Goal: Task Accomplishment & Management: Manage account settings

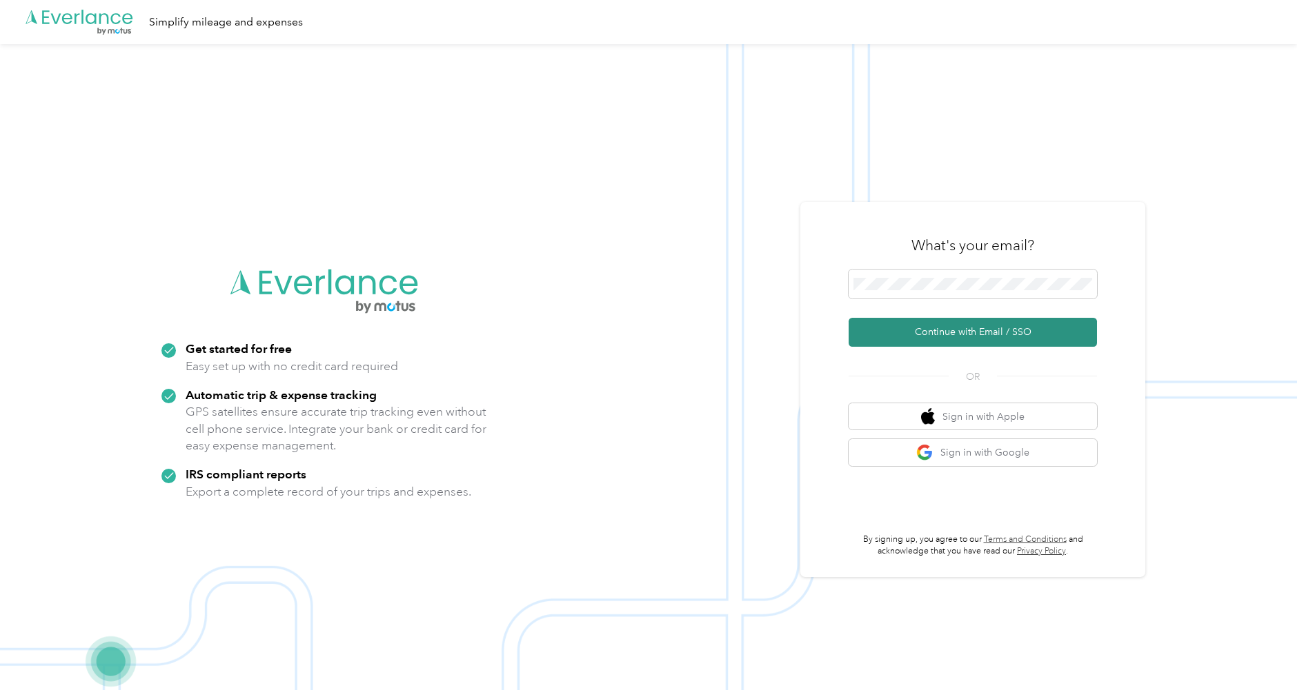
click at [976, 343] on button "Continue with Email / SSO" at bounding box center [972, 332] width 248 height 29
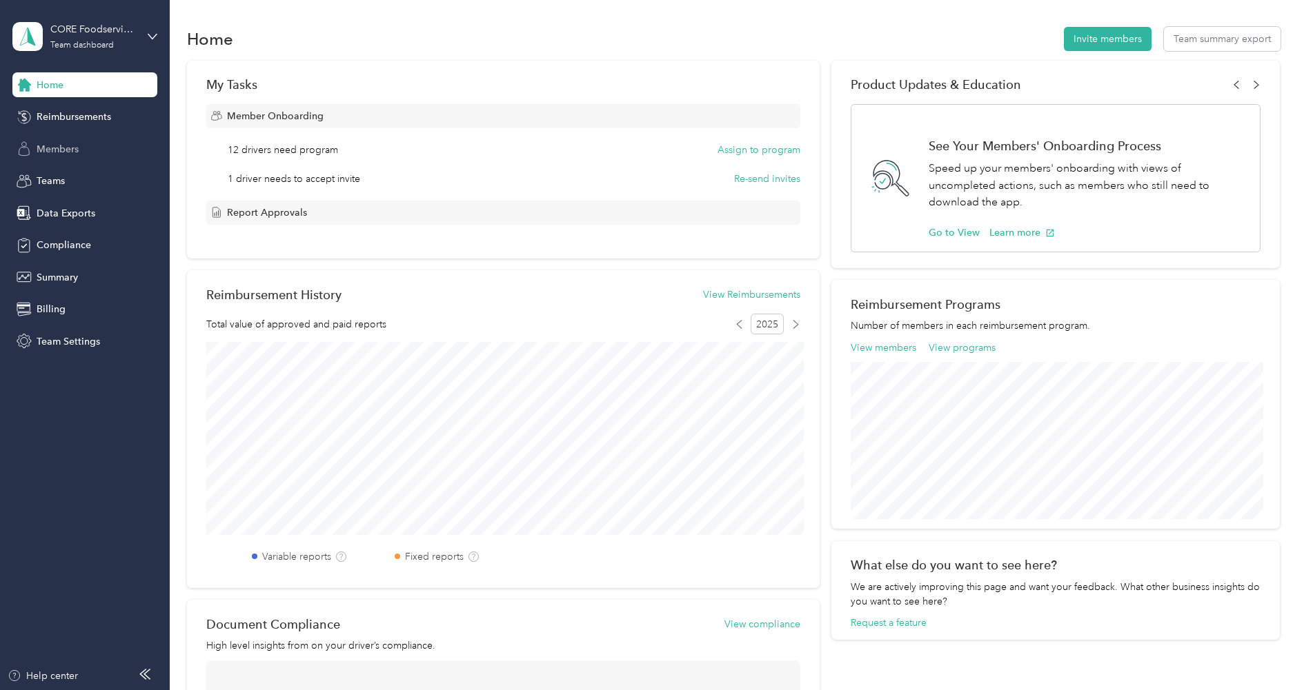
click at [75, 155] on span "Members" at bounding box center [58, 149] width 42 height 14
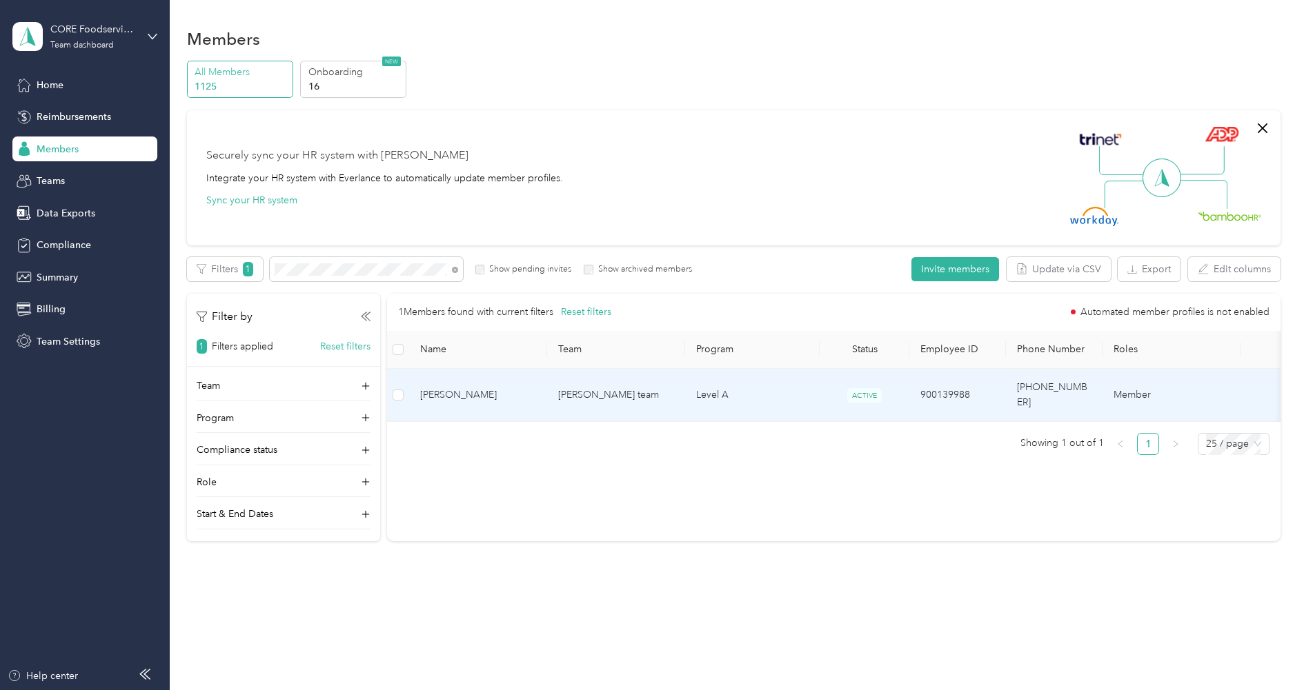
click at [482, 392] on span "[PERSON_NAME]" at bounding box center [478, 395] width 116 height 15
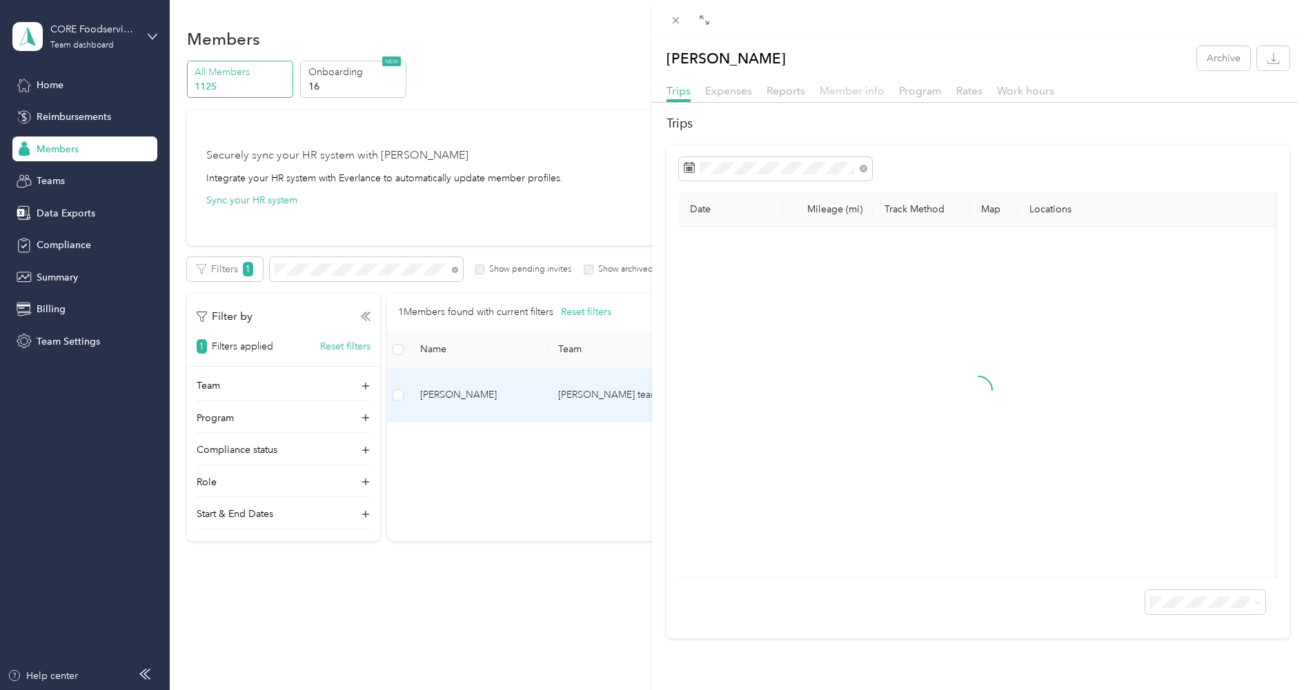
click at [864, 97] on span "Member info" at bounding box center [851, 90] width 65 height 13
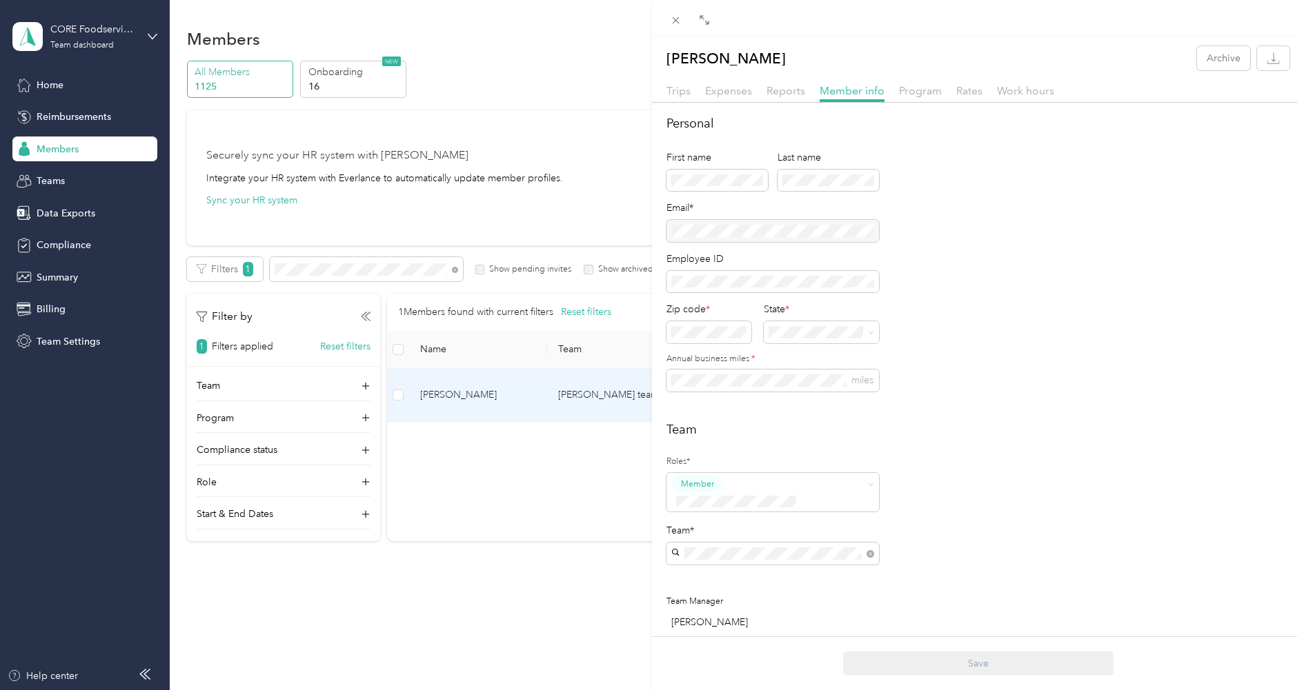
click at [759, 228] on div at bounding box center [772, 231] width 212 height 22
click at [675, 15] on icon at bounding box center [676, 20] width 12 height 12
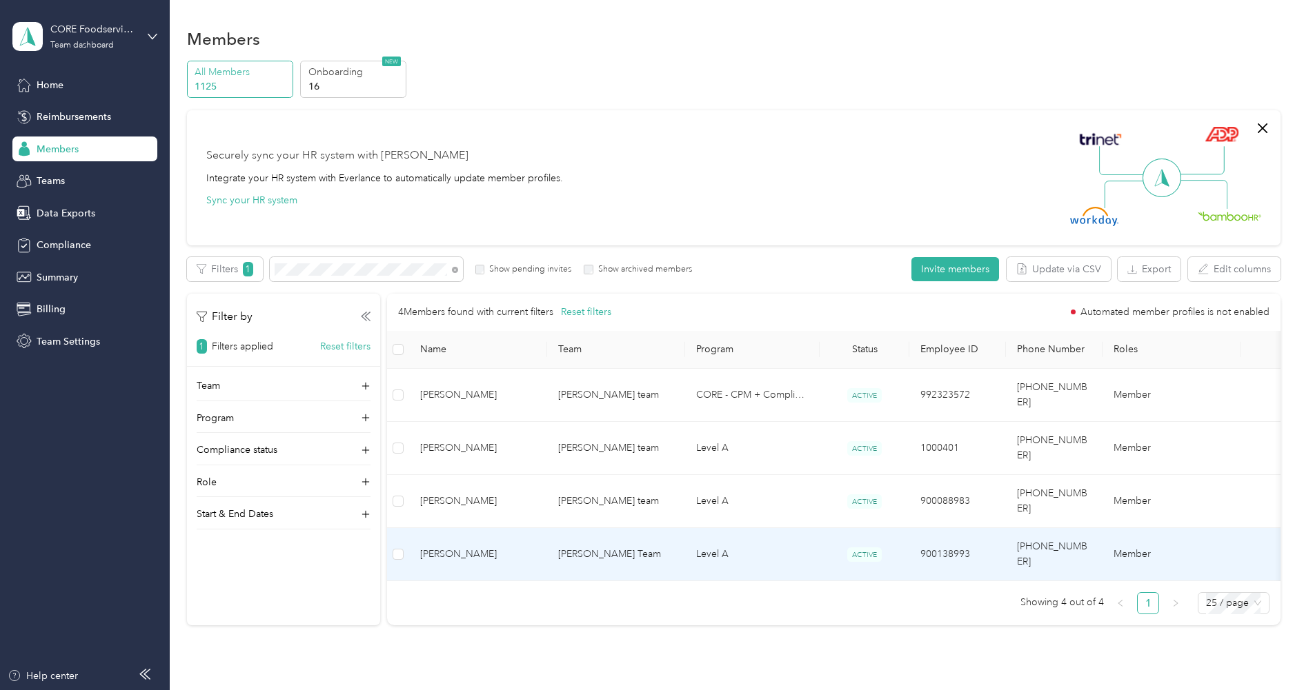
click at [469, 547] on span "[PERSON_NAME]" at bounding box center [478, 554] width 116 height 15
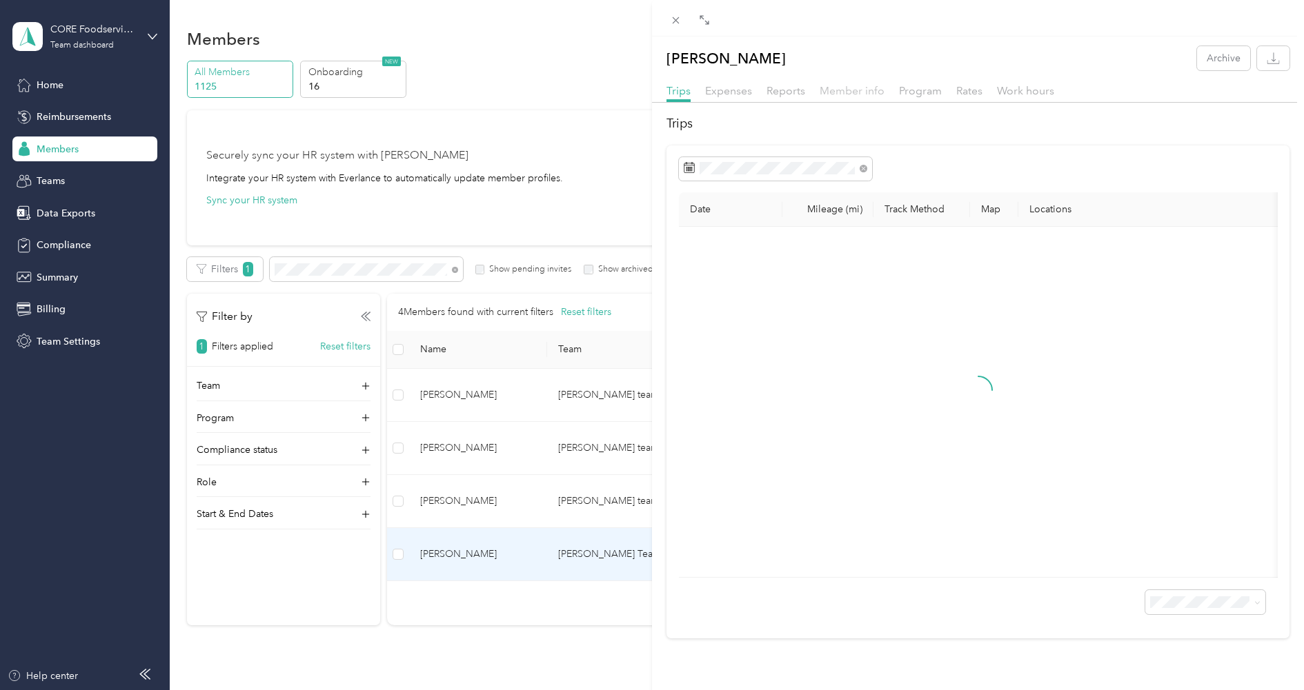
click at [826, 95] on span "Member info" at bounding box center [851, 90] width 65 height 13
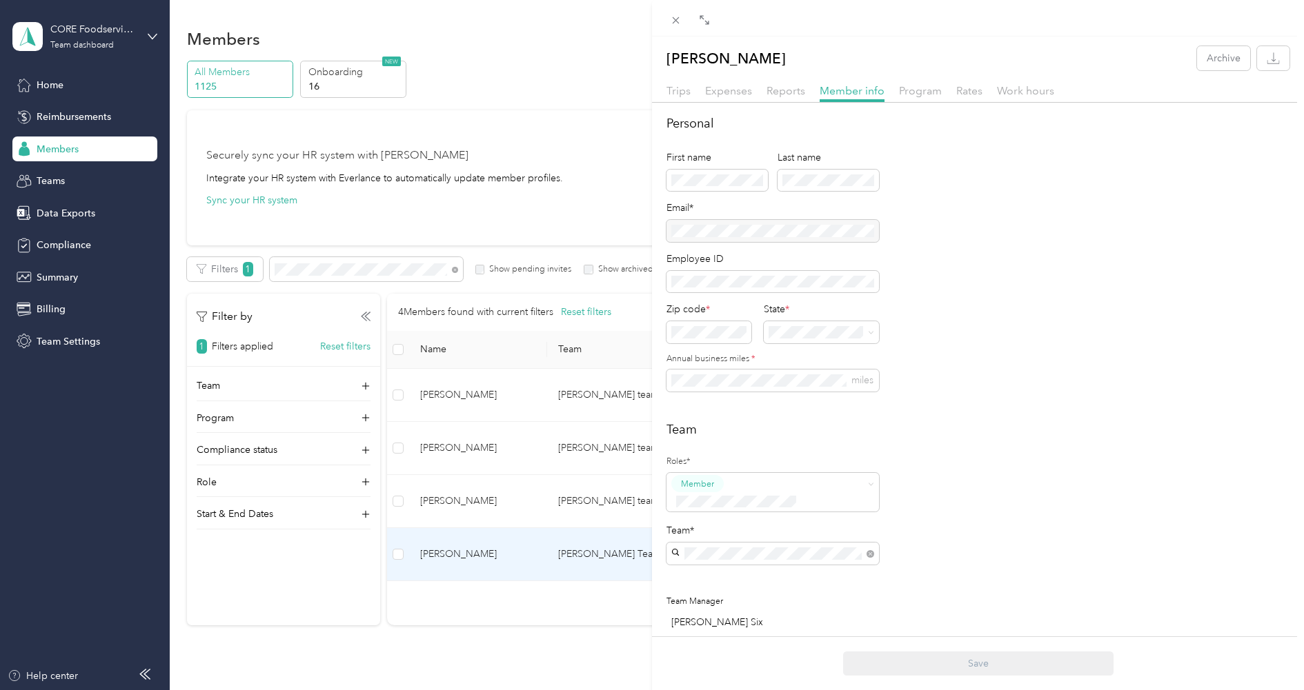
click at [774, 224] on div at bounding box center [772, 231] width 212 height 22
click at [679, 18] on icon at bounding box center [676, 20] width 12 height 12
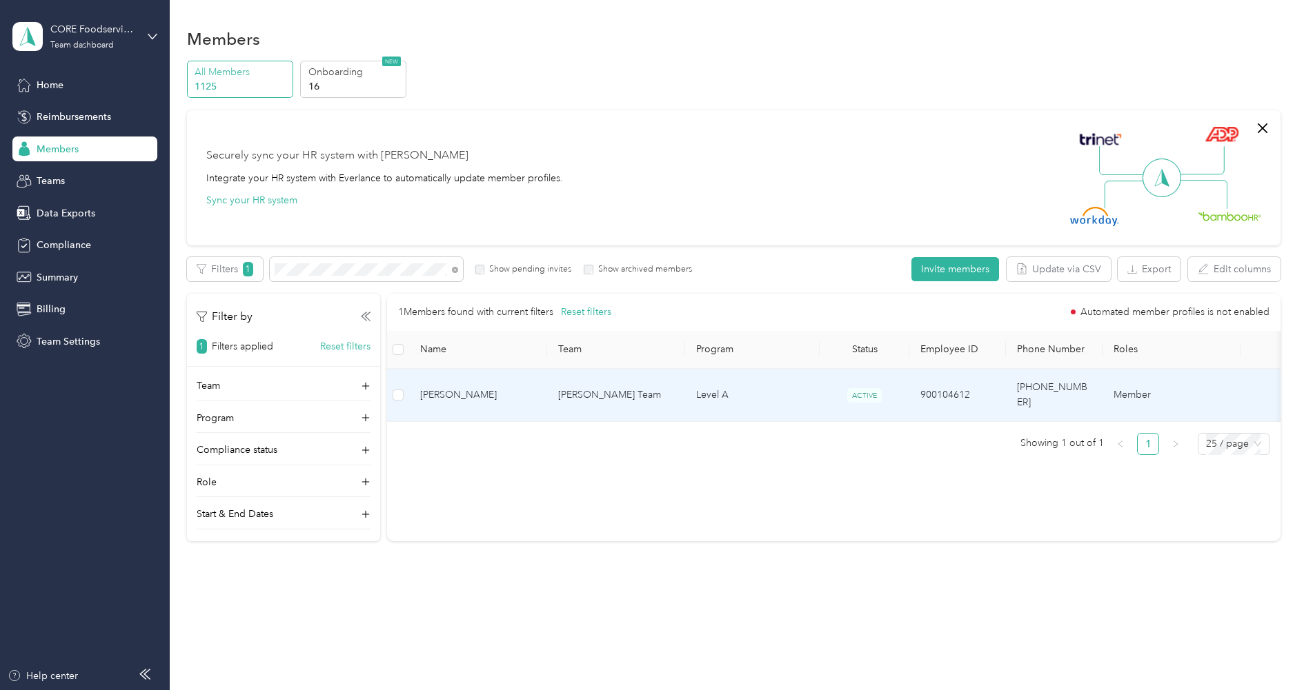
click at [497, 388] on span "[PERSON_NAME]" at bounding box center [478, 395] width 116 height 15
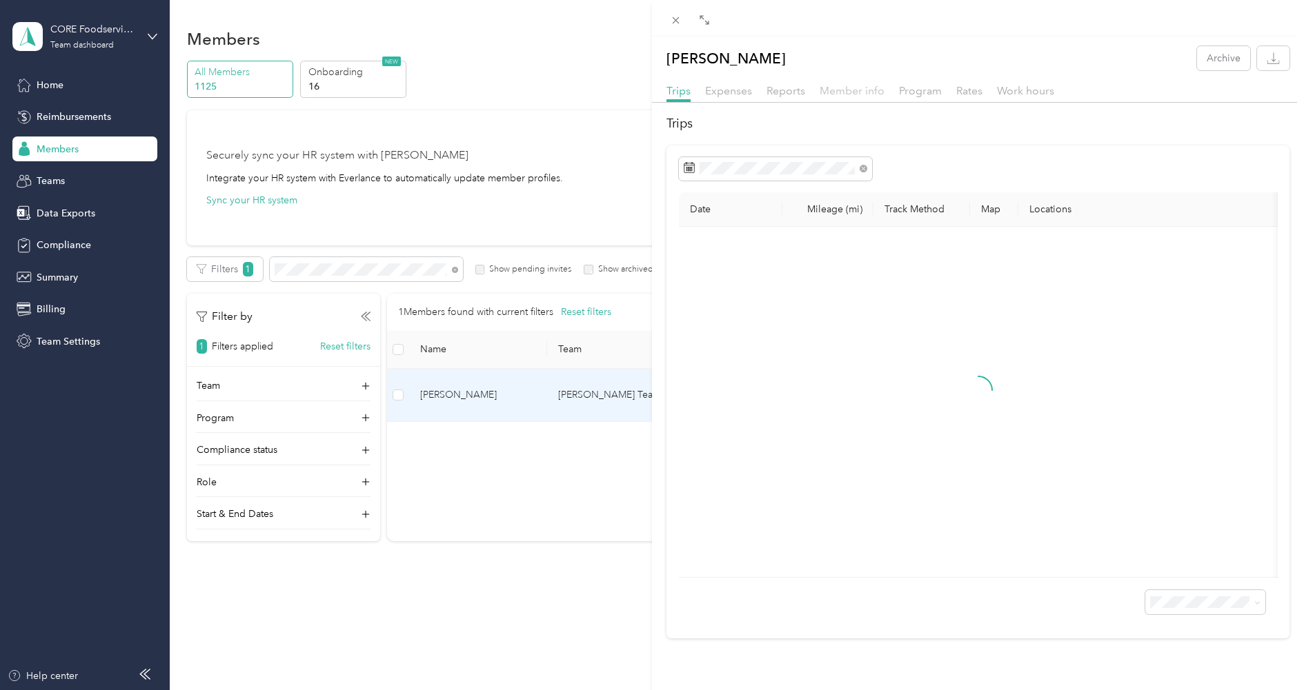
click at [826, 90] on span "Member info" at bounding box center [851, 90] width 65 height 13
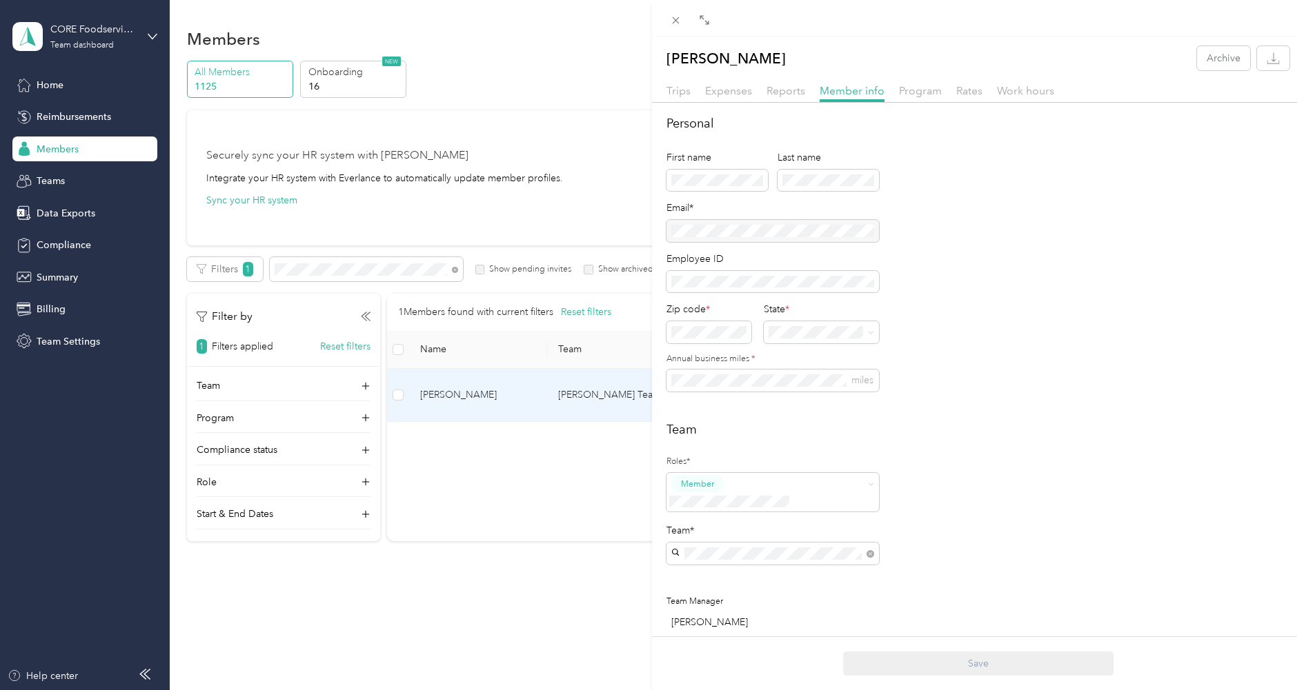
click at [748, 236] on div at bounding box center [772, 231] width 212 height 22
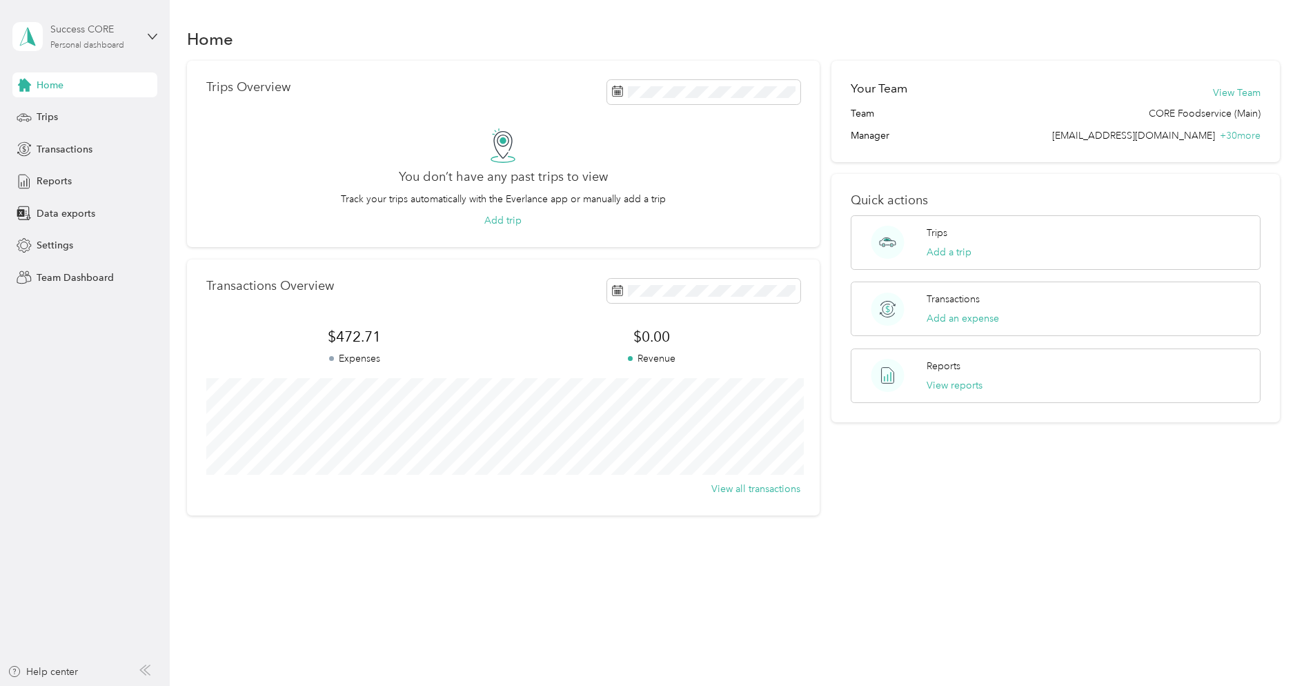
click at [72, 48] on div "Personal dashboard" at bounding box center [87, 45] width 74 height 8
click at [56, 181] on div "You’re signed in as success+core@everlance.com Team dashboard Personal dashboar…" at bounding box center [157, 121] width 290 height 141
click at [99, 43] on div "Personal dashboard" at bounding box center [87, 45] width 74 height 8
click at [65, 177] on div "Log out" at bounding box center [51, 175] width 53 height 14
